Goal: Task Accomplishment & Management: Complete application form

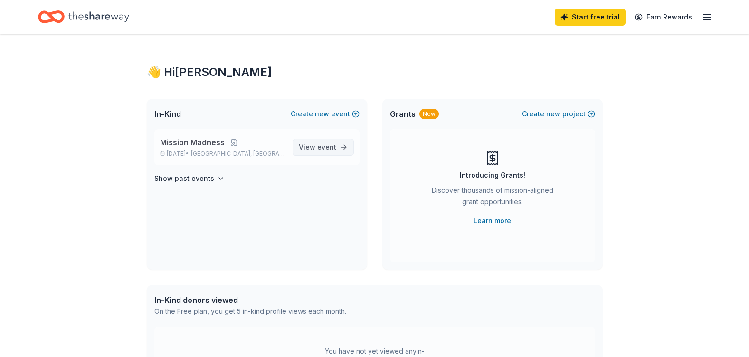
click at [321, 144] on span "event" at bounding box center [326, 147] width 19 height 8
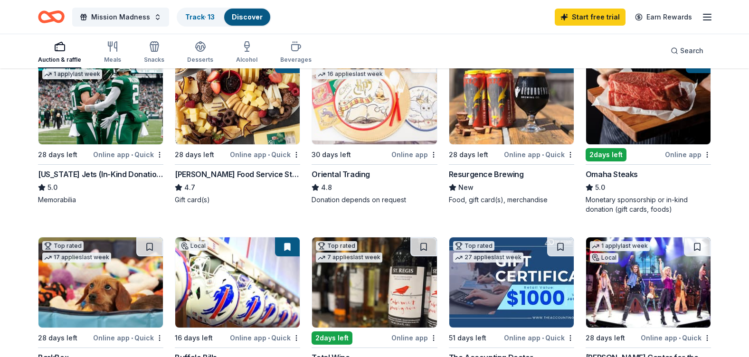
scroll to position [122, 0]
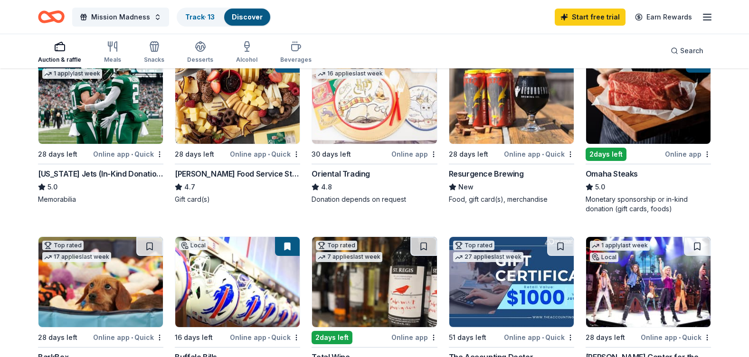
click at [259, 174] on div "[PERSON_NAME] Food Service Store" at bounding box center [237, 173] width 125 height 11
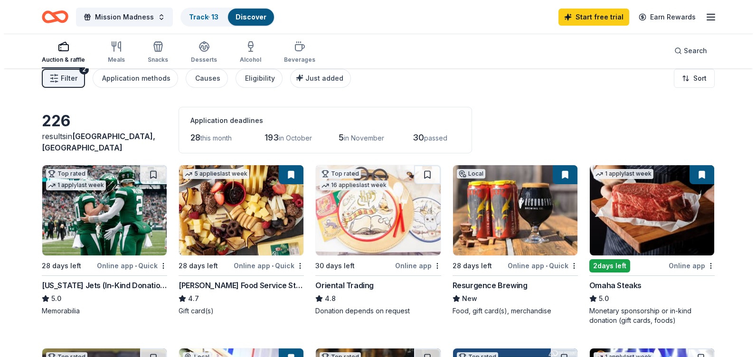
scroll to position [0, 0]
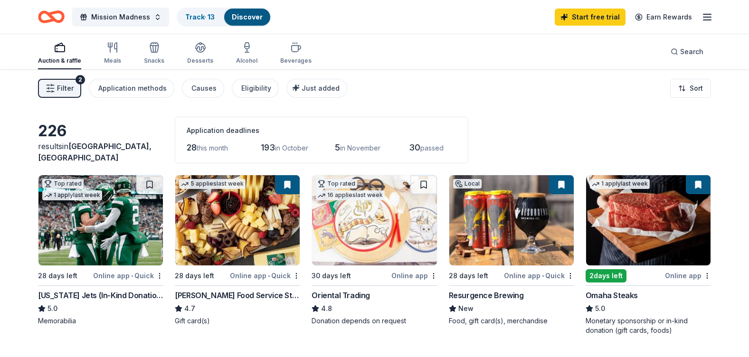
click at [71, 85] on span "Filter" at bounding box center [65, 88] width 17 height 11
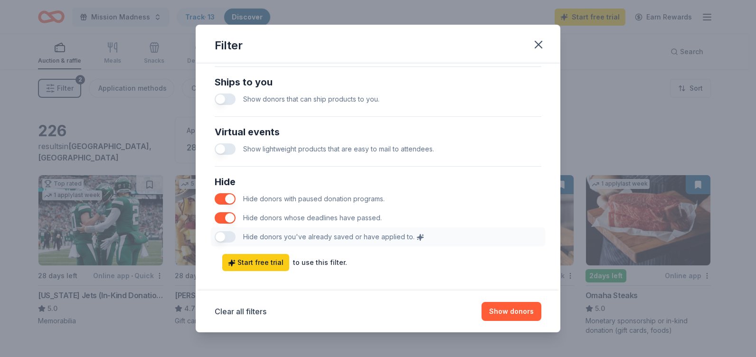
scroll to position [447, 0]
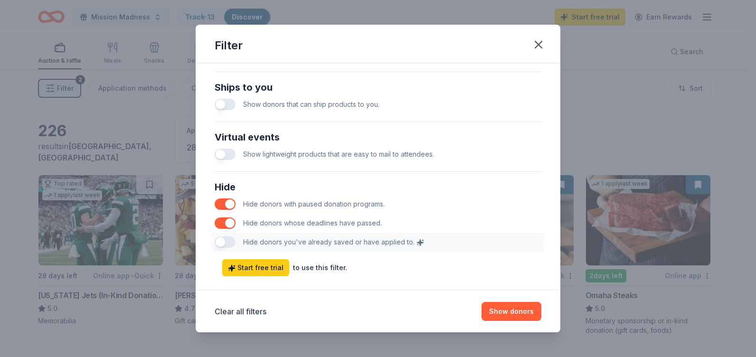
click at [220, 244] on div "Hide Hide donors with paused donation programs. Hide donors whose deadlines hav…" at bounding box center [378, 216] width 334 height 80
click at [223, 240] on div "Hide Hide donors with paused donation programs. Hide donors whose deadlines hav…" at bounding box center [378, 216] width 334 height 80
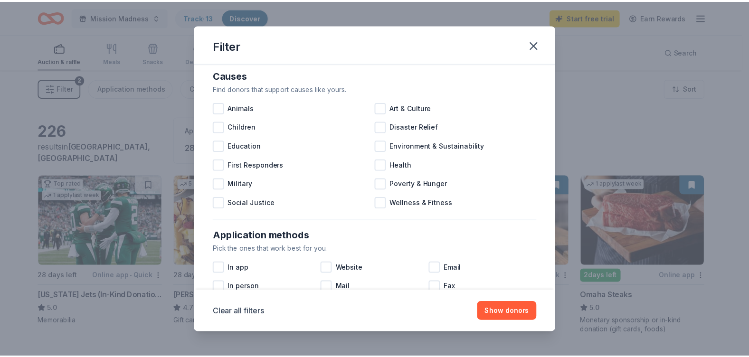
scroll to position [0, 0]
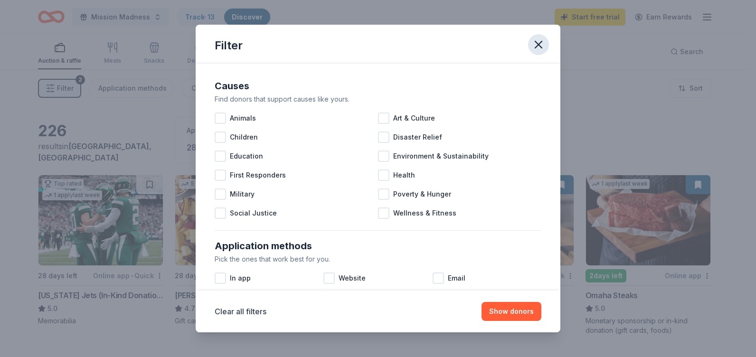
click at [545, 46] on icon "button" at bounding box center [538, 44] width 13 height 13
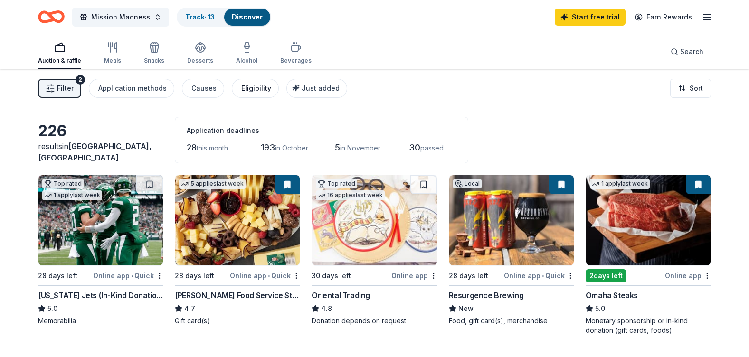
click at [256, 91] on div "Eligibility" at bounding box center [256, 88] width 30 height 11
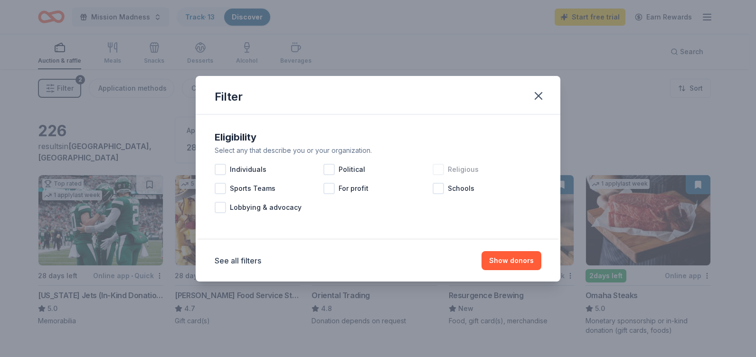
click at [437, 172] on div at bounding box center [438, 169] width 11 height 11
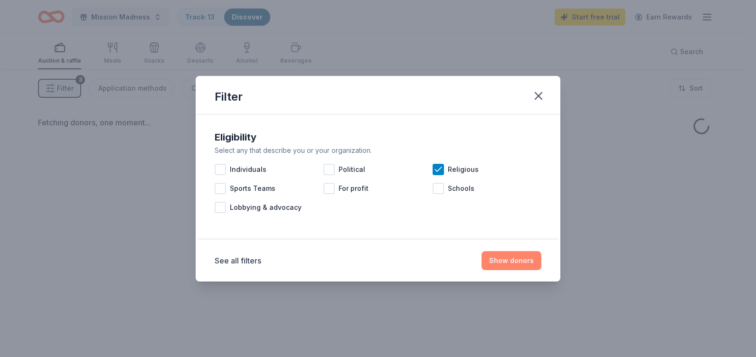
click at [513, 265] on button "Show donors" at bounding box center [512, 260] width 60 height 19
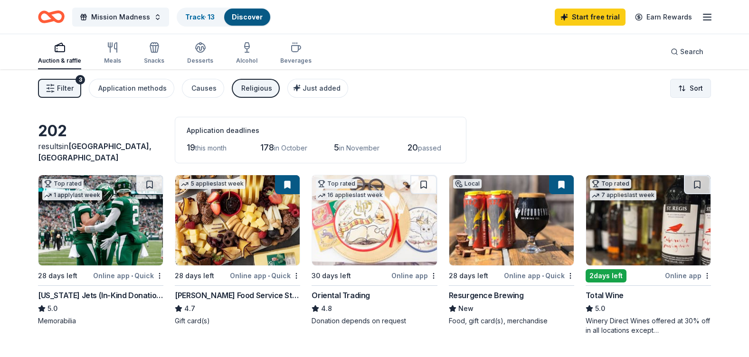
click at [698, 89] on html "Mission Madness Track · 13 Discover Start free trial Earn Rewards Auction & raf…" at bounding box center [374, 178] width 749 height 357
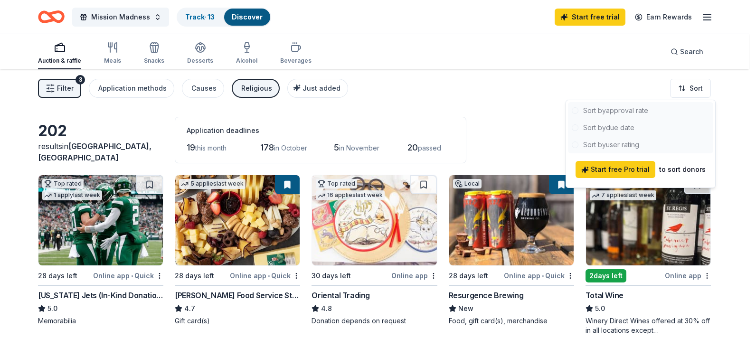
click at [495, 123] on html "Mission Madness Track · 13 Discover Start free trial Earn Rewards Auction & raf…" at bounding box center [378, 178] width 756 height 357
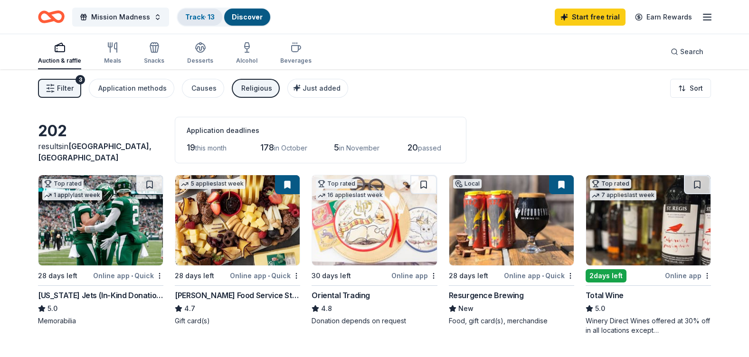
click at [201, 17] on link "Track · 13" at bounding box center [199, 17] width 29 height 8
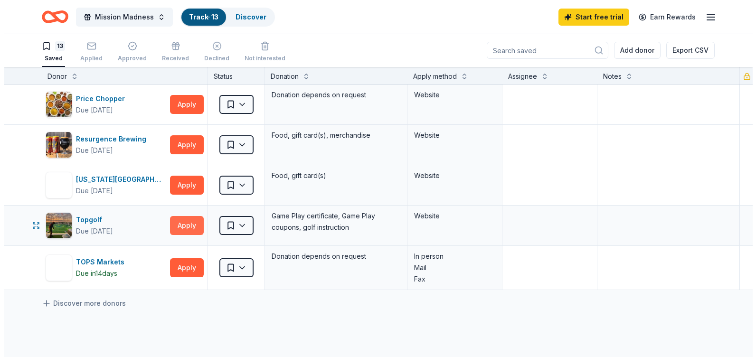
scroll to position [328, 0]
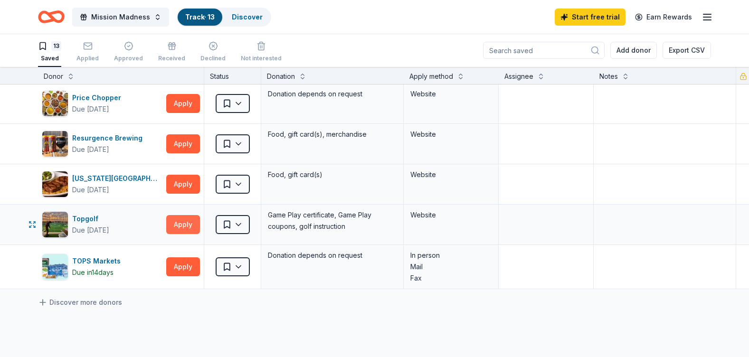
click at [191, 222] on button "Apply" at bounding box center [183, 224] width 34 height 19
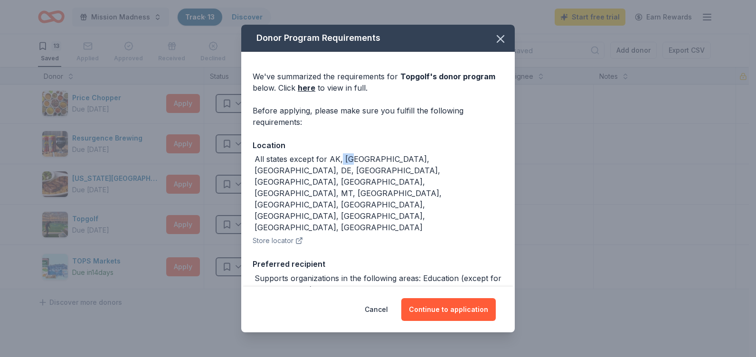
drag, startPoint x: 341, startPoint y: 158, endPoint x: 352, endPoint y: 160, distance: 11.6
click at [352, 160] on div "All states except for AK, CT, DC, DE, HI, IA, ME, MS, MT, ND, NH, SD, VT, WI, W…" at bounding box center [379, 193] width 249 height 80
click at [433, 311] on button "Continue to application" at bounding box center [448, 309] width 95 height 23
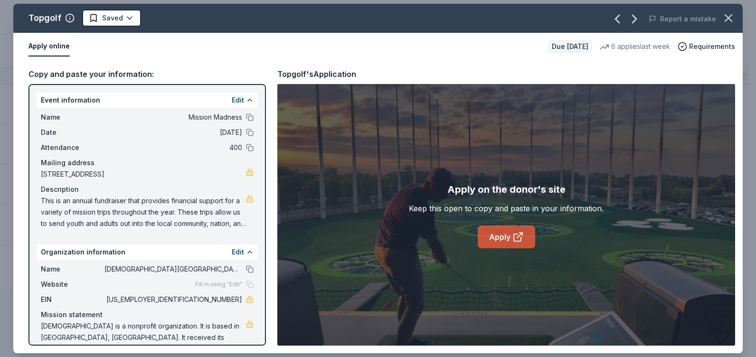
click at [497, 236] on link "Apply" at bounding box center [506, 237] width 57 height 23
drag, startPoint x: 194, startPoint y: 300, endPoint x: 230, endPoint y: 299, distance: 36.6
click at [230, 299] on span "16-6001044" at bounding box center [174, 299] width 138 height 11
drag, startPoint x: 230, startPoint y: 299, endPoint x: 185, endPoint y: 305, distance: 46.0
click at [185, 305] on span "16-6001044" at bounding box center [174, 299] width 138 height 11
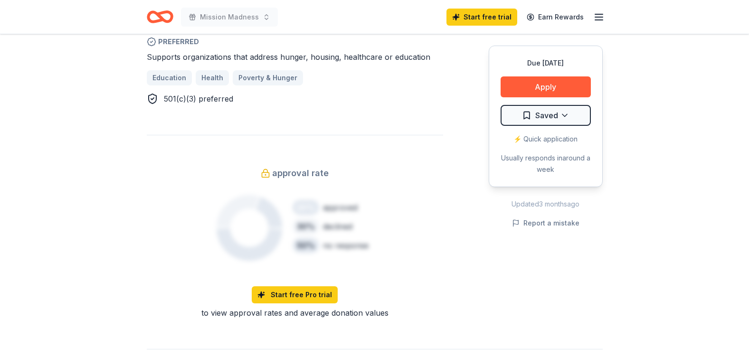
scroll to position [664, 0]
